Goal: Communication & Community: Share content

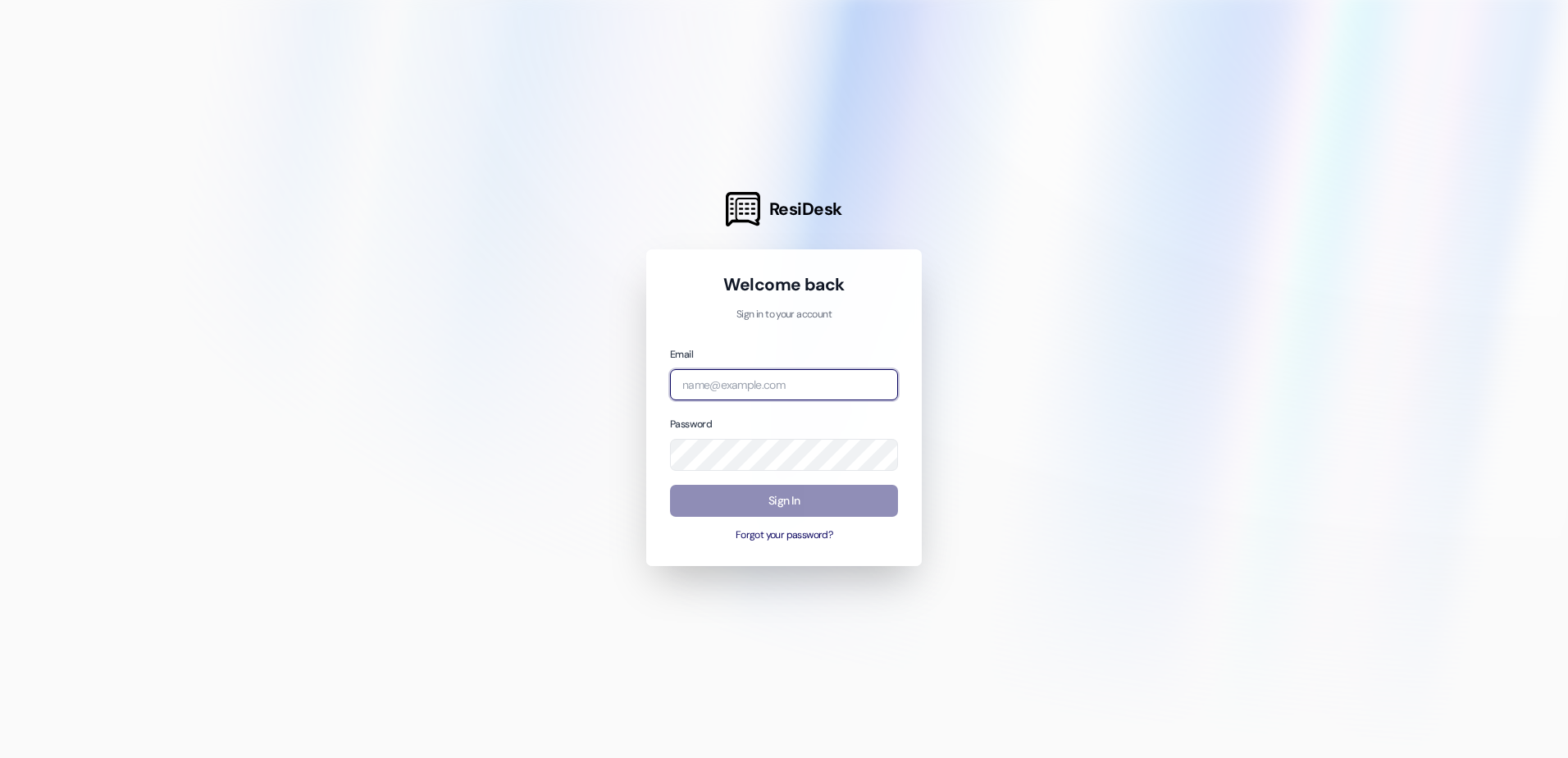
type input "[EMAIL_ADDRESS][DOMAIN_NAME]"
click at [836, 500] on button "Sign In" at bounding box center [784, 501] width 228 height 32
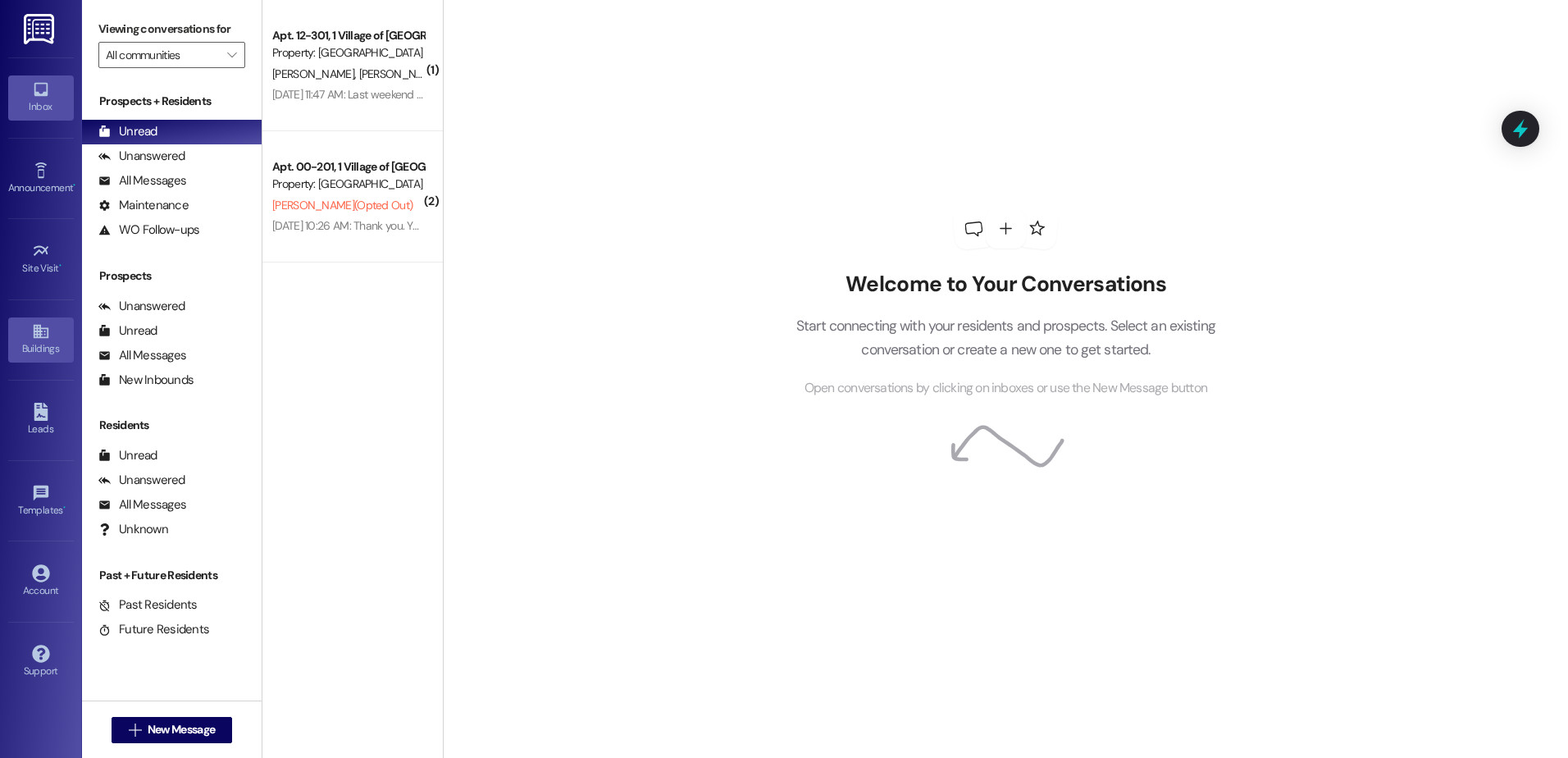
click at [51, 358] on link "Buildings" at bounding box center [41, 339] width 65 height 44
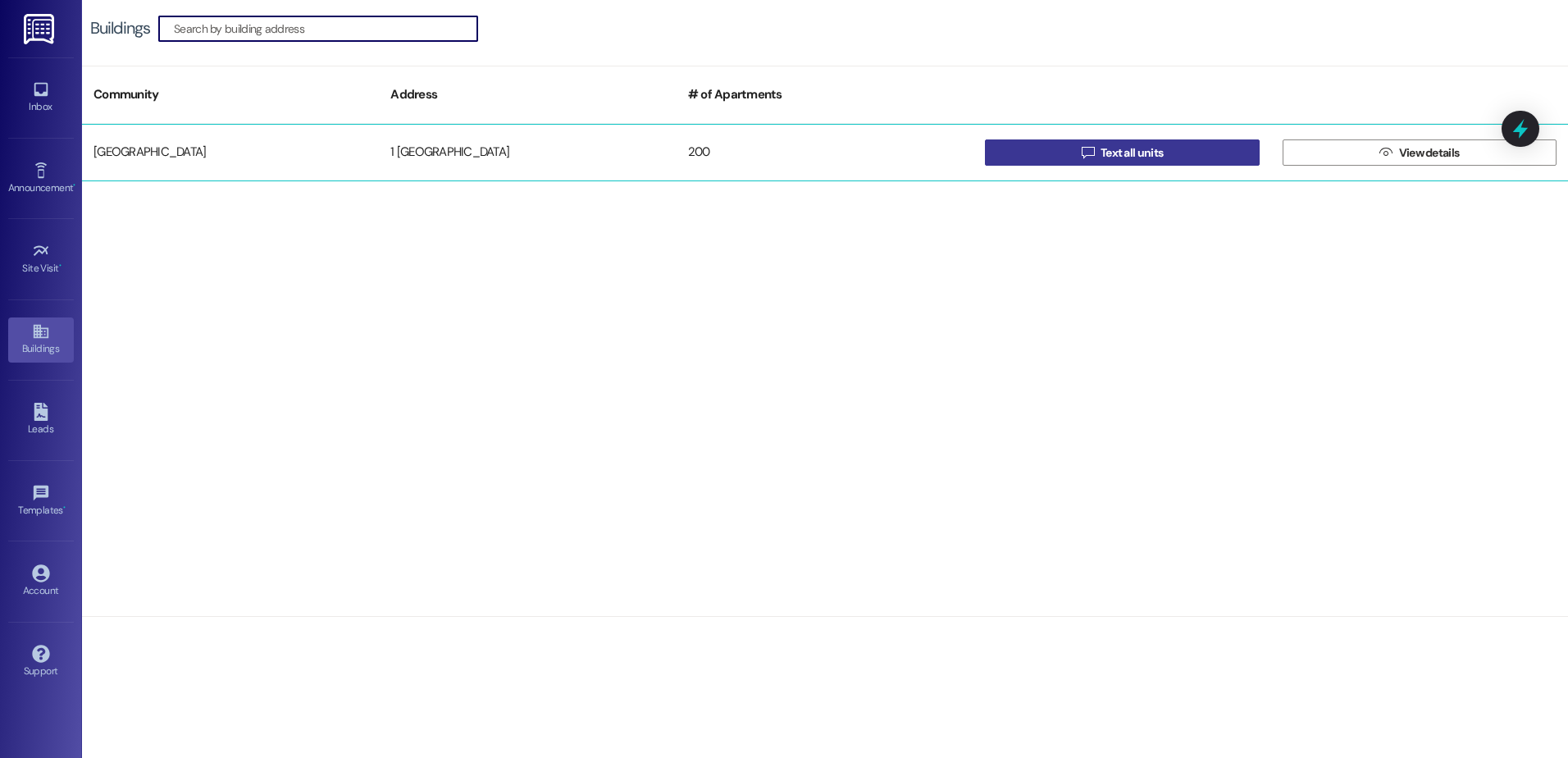
click at [1027, 149] on button " Text all units" at bounding box center [1122, 152] width 274 height 26
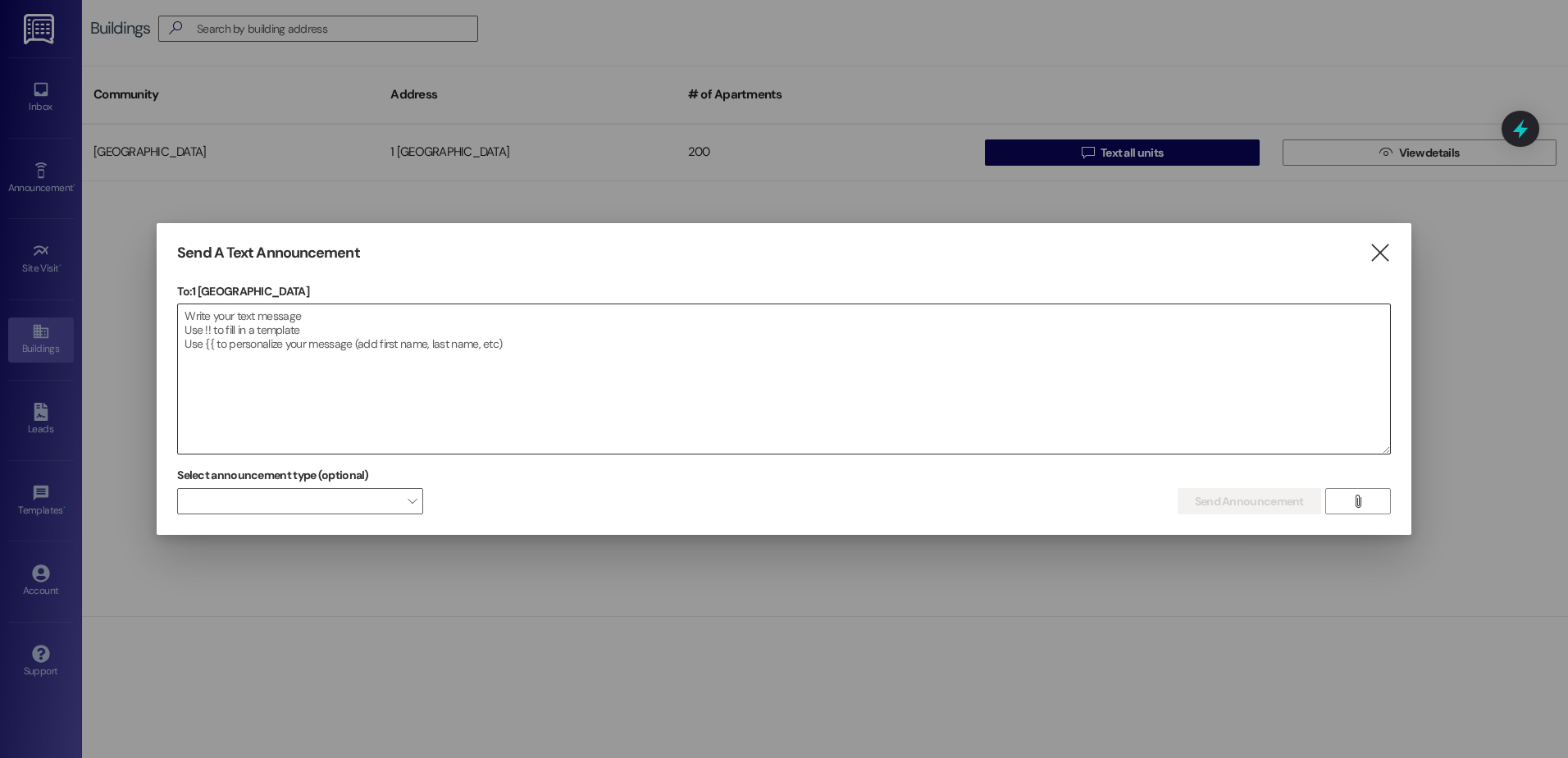
click at [333, 309] on textarea at bounding box center [784, 379] width 1213 height 150
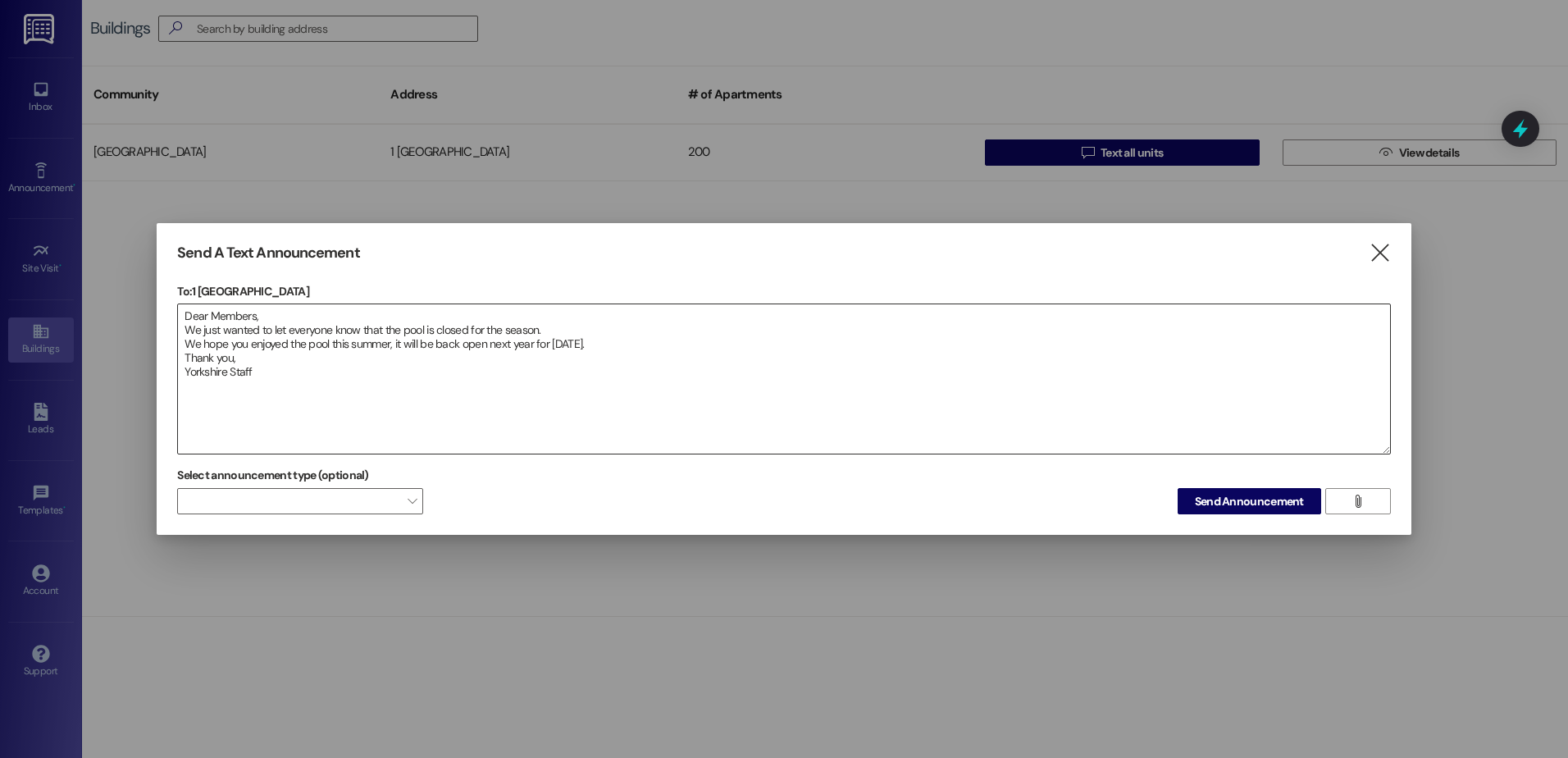
drag, startPoint x: 590, startPoint y: 344, endPoint x: 694, endPoint y: 344, distance: 104.0
click at [641, 366] on textarea "Dear Members, We just wanted to let everyone know that the pool is closed for t…" at bounding box center [784, 379] width 1213 height 150
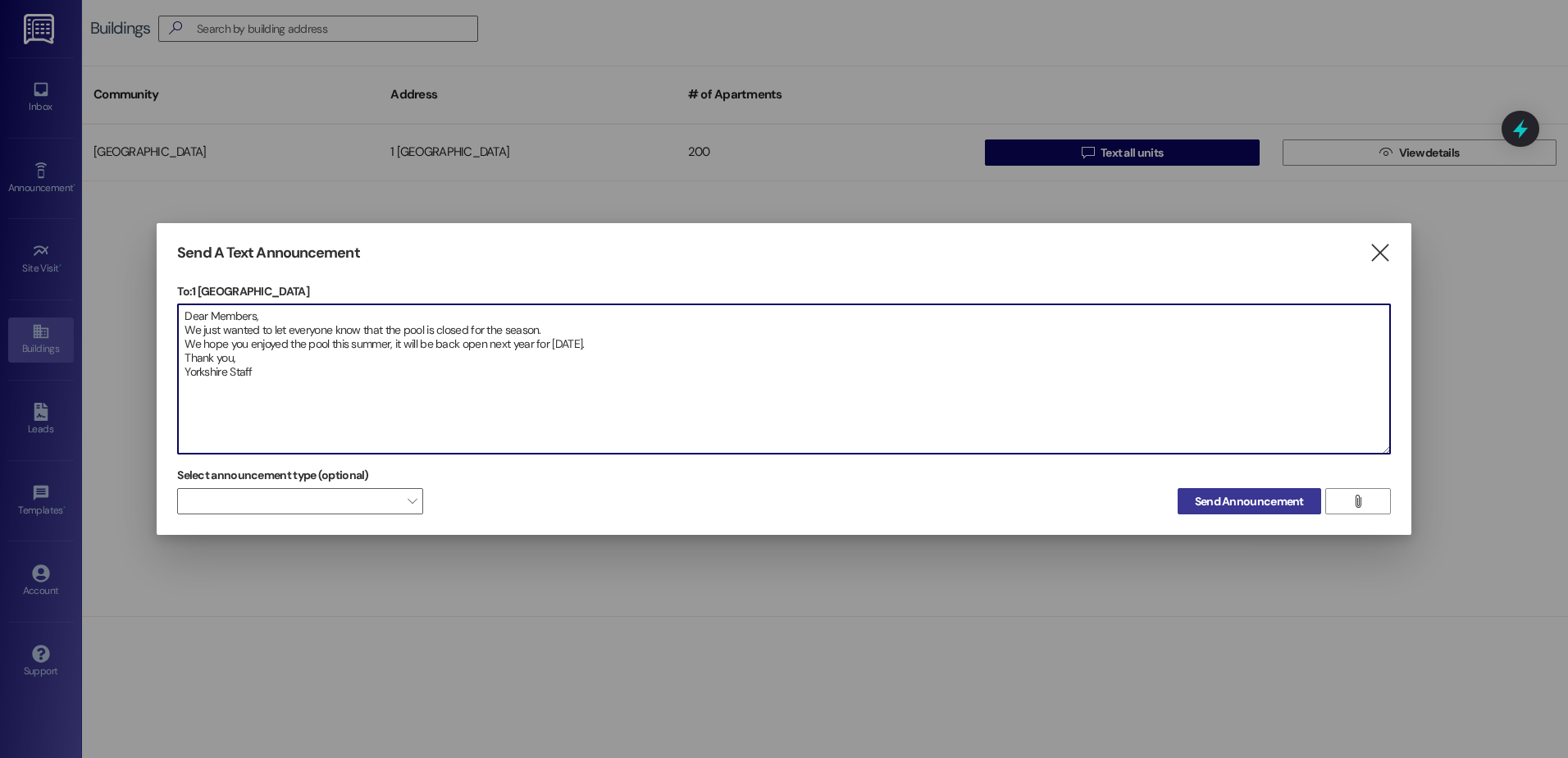
type textarea "Dear Members, We just wanted to let everyone know that the pool is closed for t…"
click at [1267, 494] on span "Send Announcement" at bounding box center [1249, 502] width 109 height 17
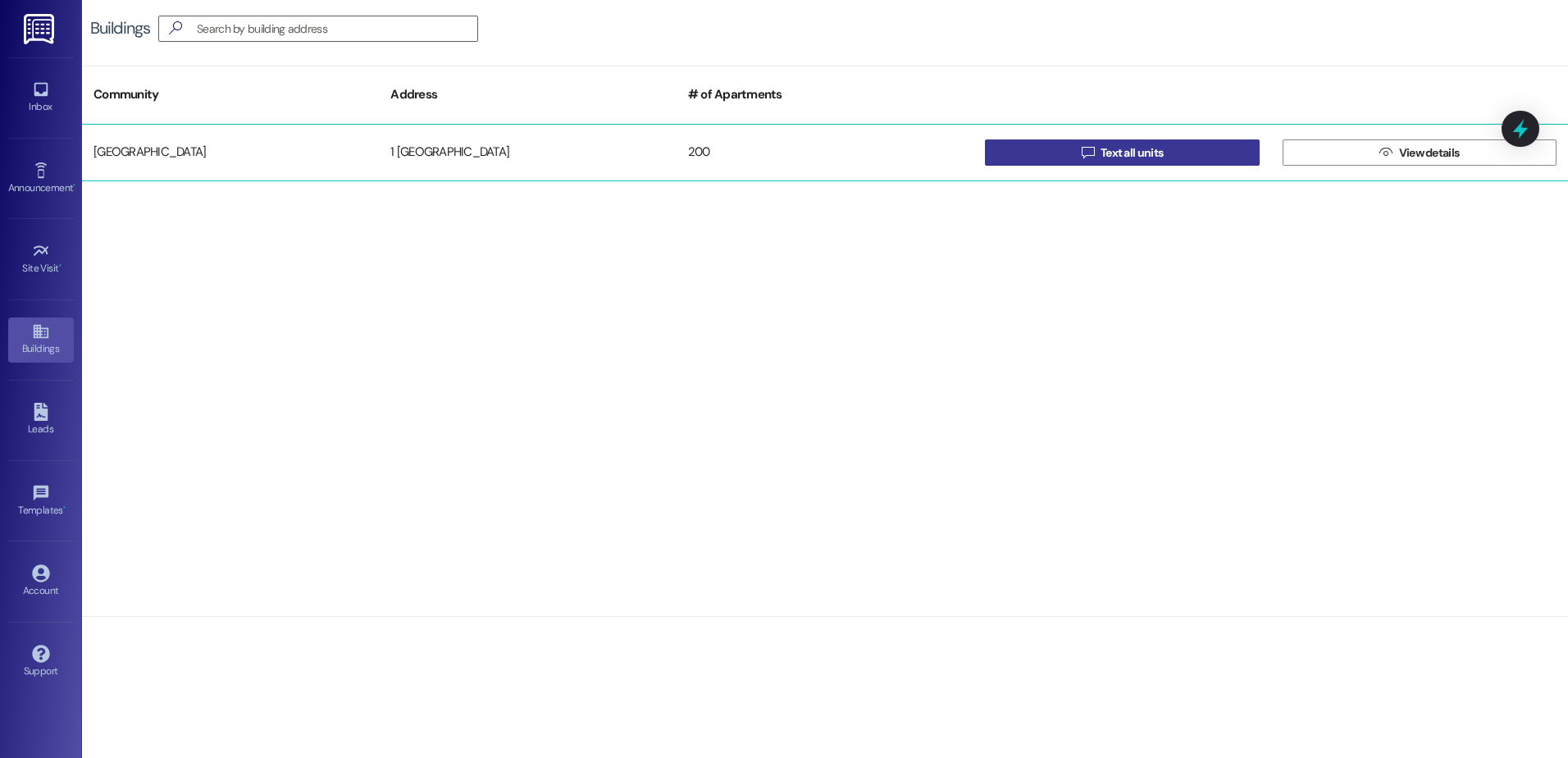
click at [1095, 154] on span " Text all units" at bounding box center [1122, 152] width 88 height 25
